Goal: Transaction & Acquisition: Obtain resource

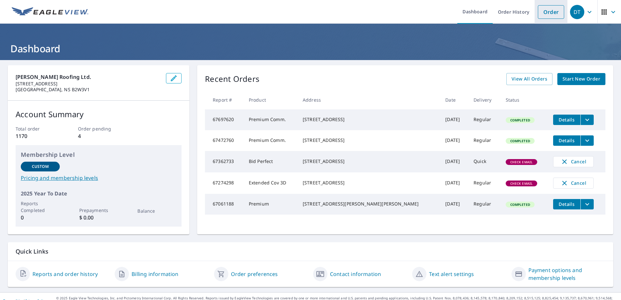
click at [546, 13] on link "Order" at bounding box center [550, 12] width 26 height 14
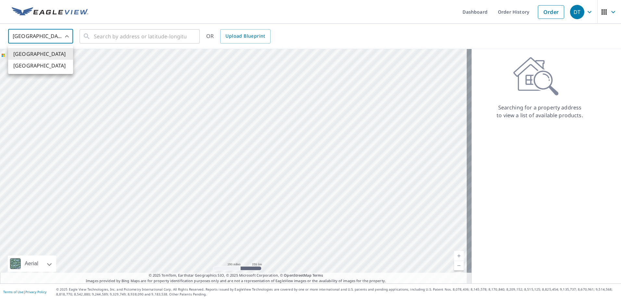
click at [63, 38] on body "DT DT Dashboard Order History Order DT [GEOGRAPHIC_DATA] US ​ ​ OR Upload Bluep…" at bounding box center [310, 150] width 621 height 300
click at [37, 64] on li "[GEOGRAPHIC_DATA]" at bounding box center [40, 66] width 65 height 12
type input "CA"
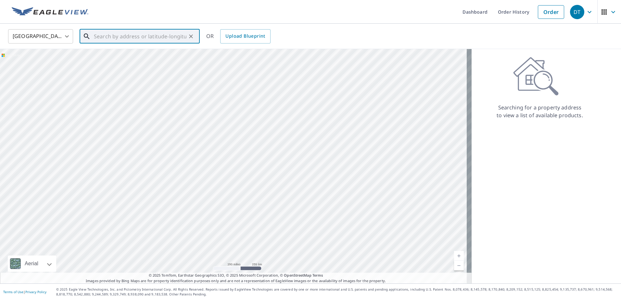
click at [96, 40] on input "text" at bounding box center [140, 36] width 92 height 18
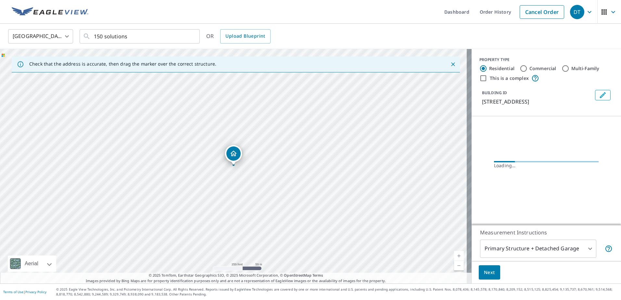
click at [236, 164] on div "Dropped pin, building 1, Residential property, 150 SOLUTIONS DR HALIFAX NS B3S0…" at bounding box center [233, 161] width 8 height 6
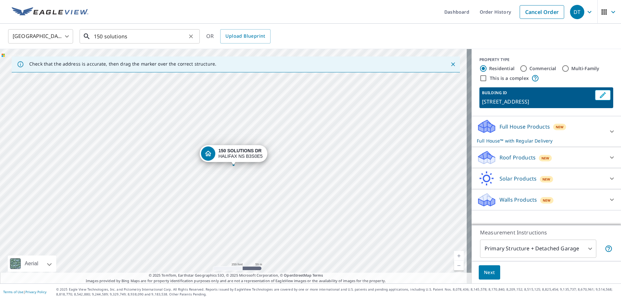
click at [146, 39] on input "150 solutions" at bounding box center [140, 36] width 92 height 18
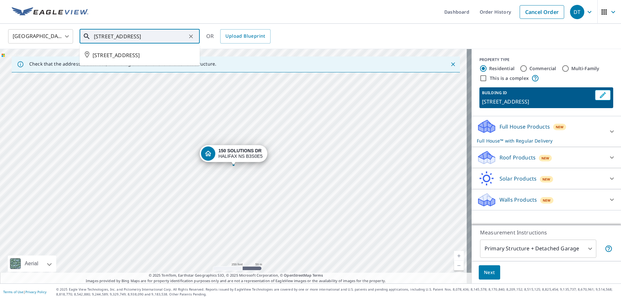
type input "[STREET_ADDRESS]"
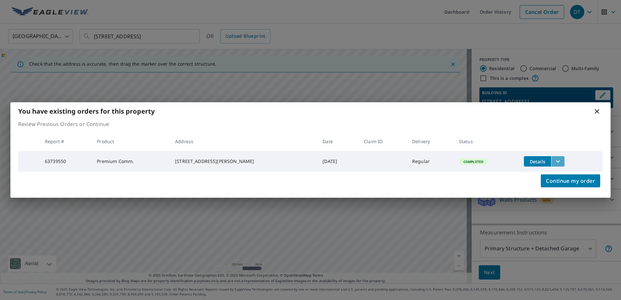
click at [554, 161] on icon "filesDropdownBtn-63739550" at bounding box center [558, 161] width 8 height 8
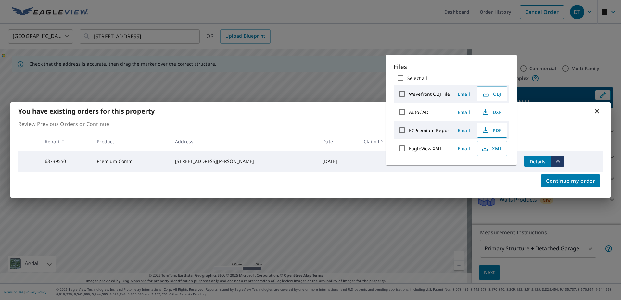
click at [497, 130] on span "PDF" at bounding box center [491, 130] width 21 height 8
